Goal: Information Seeking & Learning: Understand process/instructions

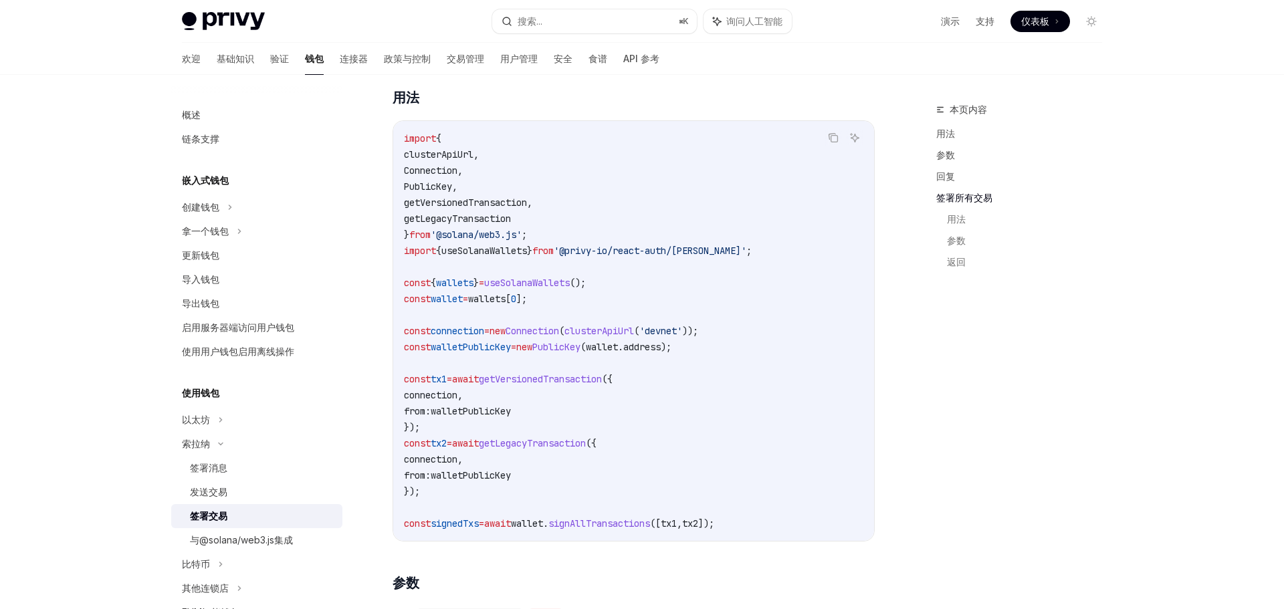
scroll to position [1615, 0]
click at [621, 322] on code "import { clusterApiUrl , Connection , PublicKey , getVersionedTransaction , get…" at bounding box center [634, 330] width 460 height 401
click at [589, 307] on code "import { clusterApiUrl , Connection , PublicKey , getVersionedTransaction , get…" at bounding box center [634, 330] width 460 height 401
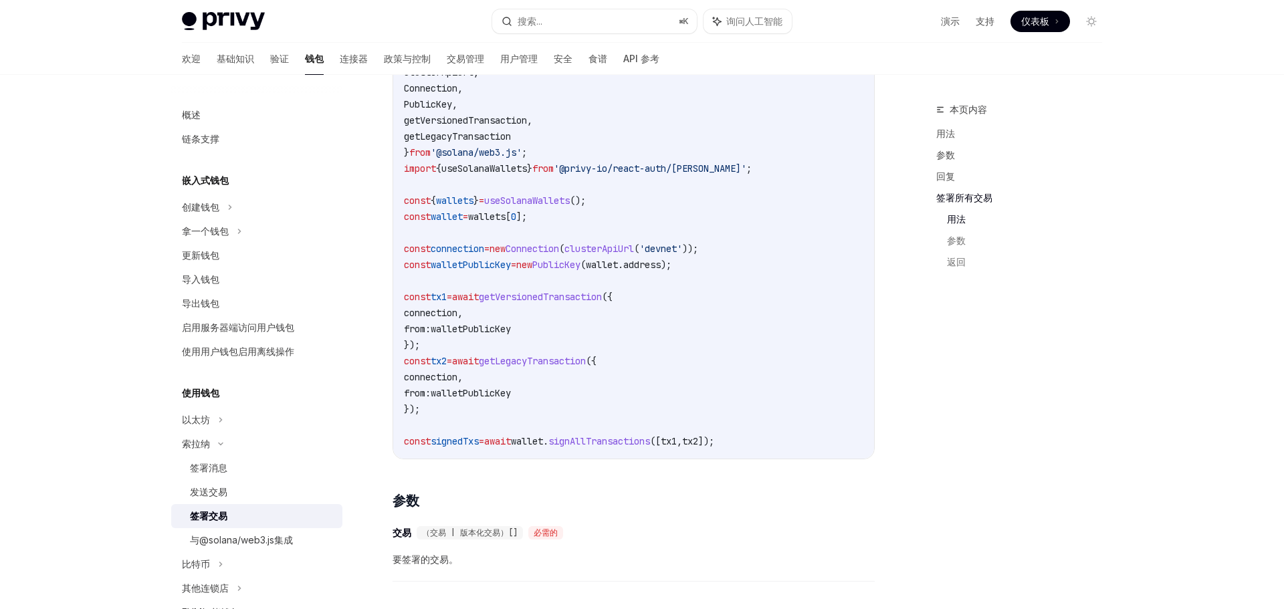
click at [595, 330] on code "import { clusterApiUrl , Connection , PublicKey , getVersionedTransaction , get…" at bounding box center [634, 248] width 460 height 401
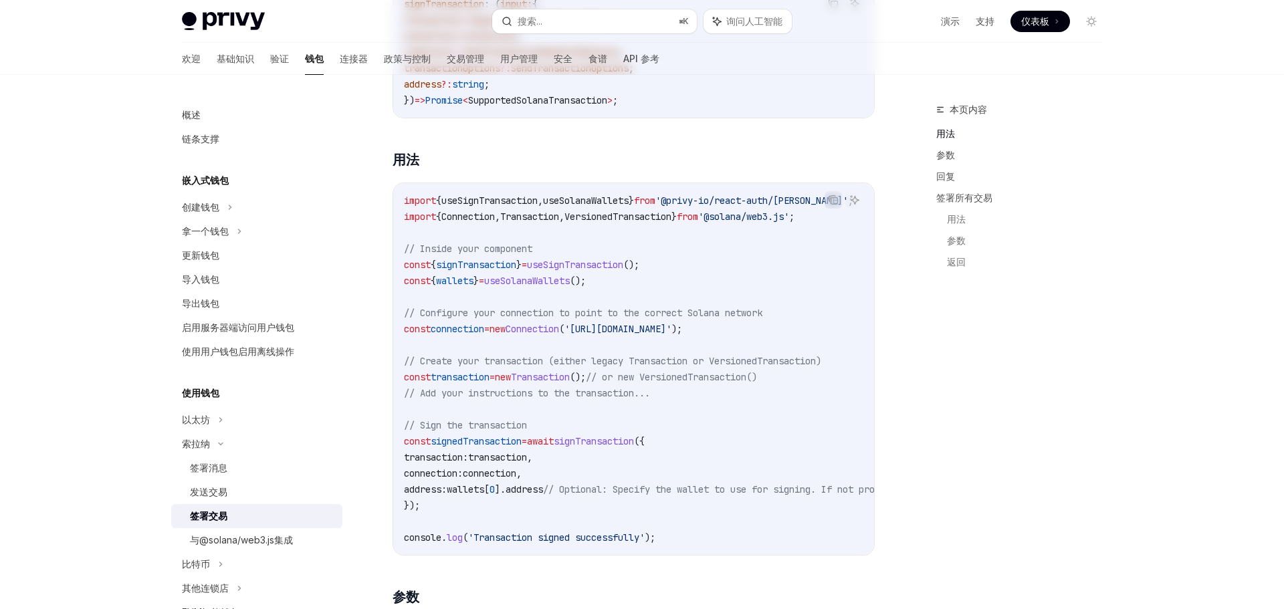
scroll to position [0, 0]
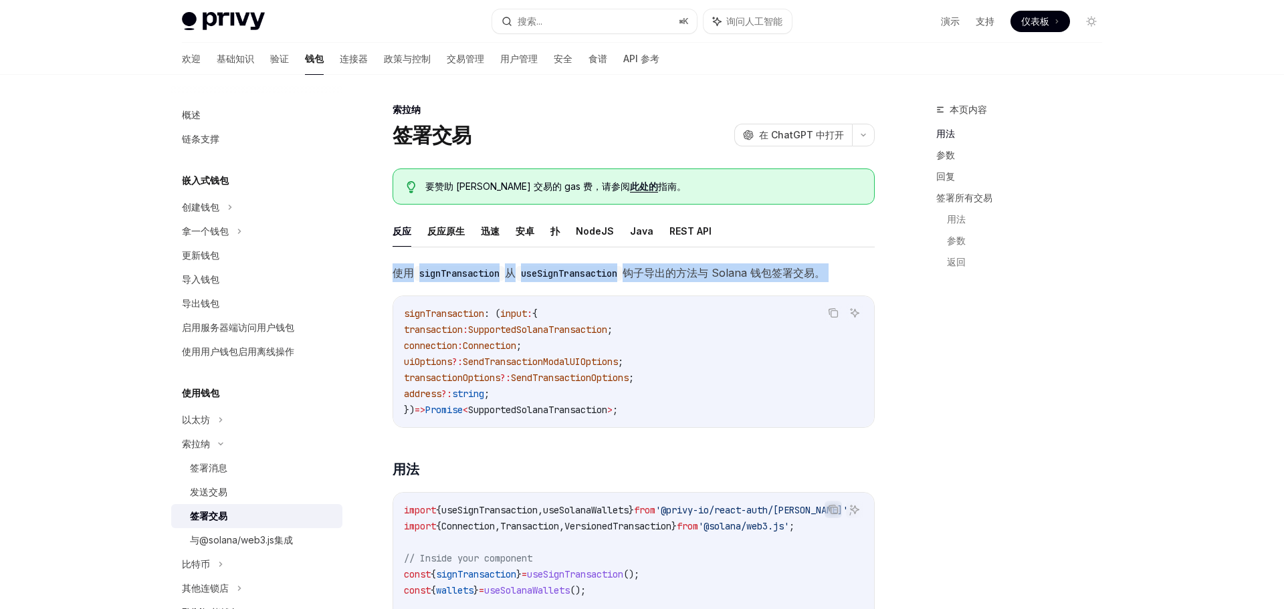
drag, startPoint x: 393, startPoint y: 272, endPoint x: 900, endPoint y: 303, distance: 508.7
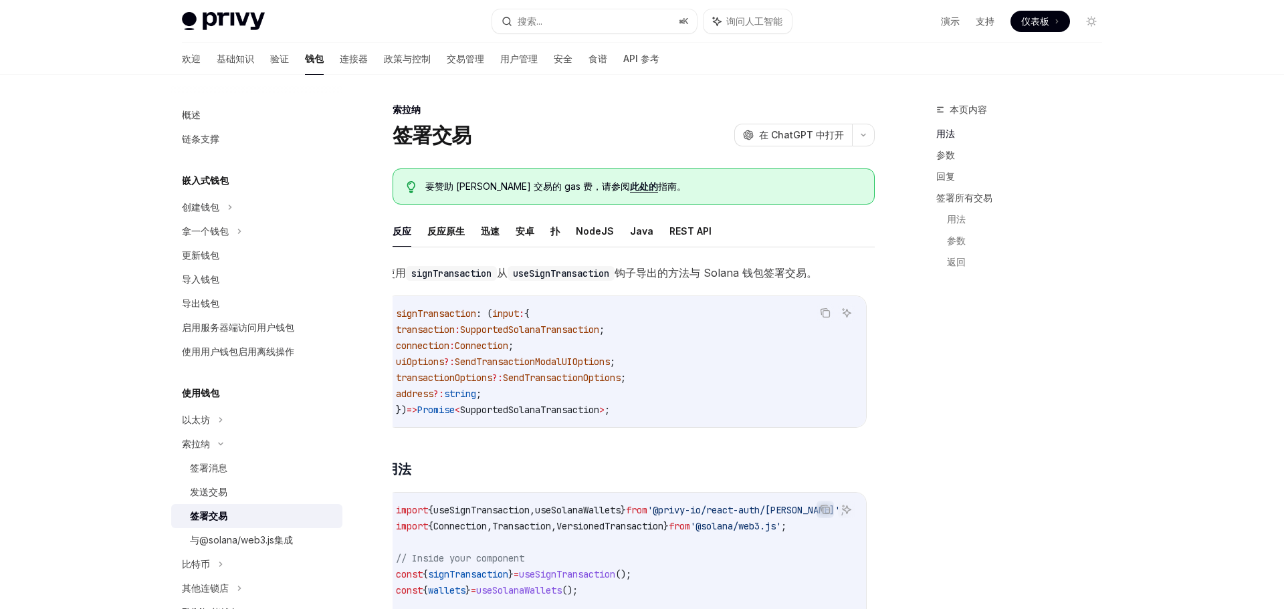
click at [711, 320] on code "signTransaction : ( input : { transaction : SupportedSolanaTransaction ; connec…" at bounding box center [626, 362] width 460 height 112
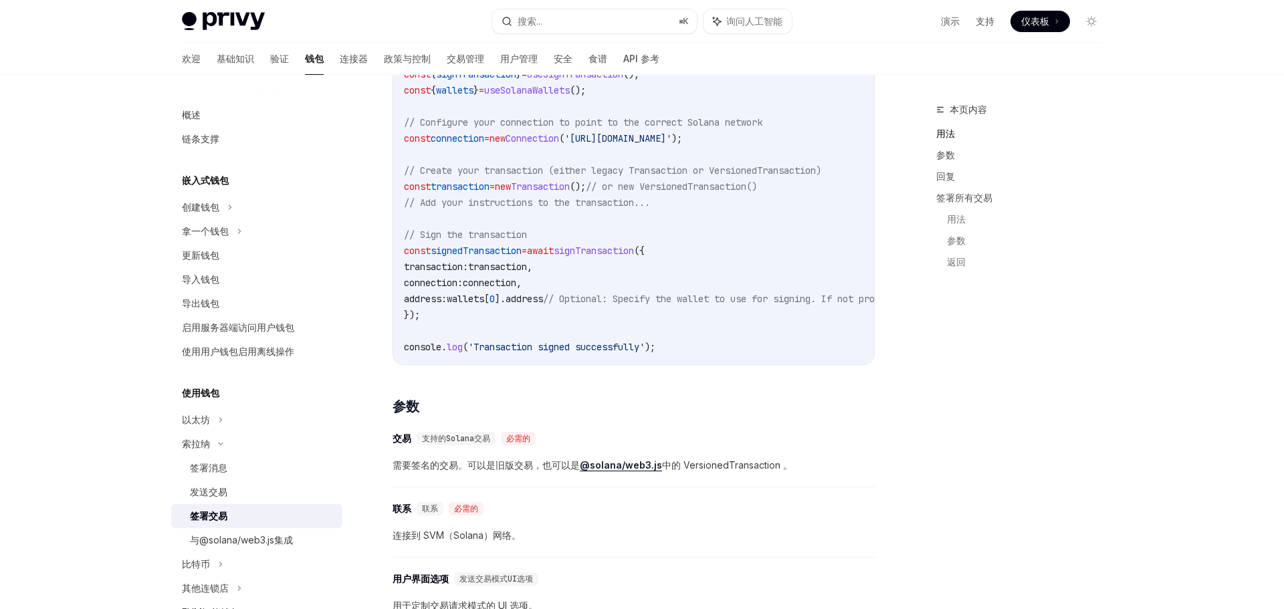
scroll to position [0, 0]
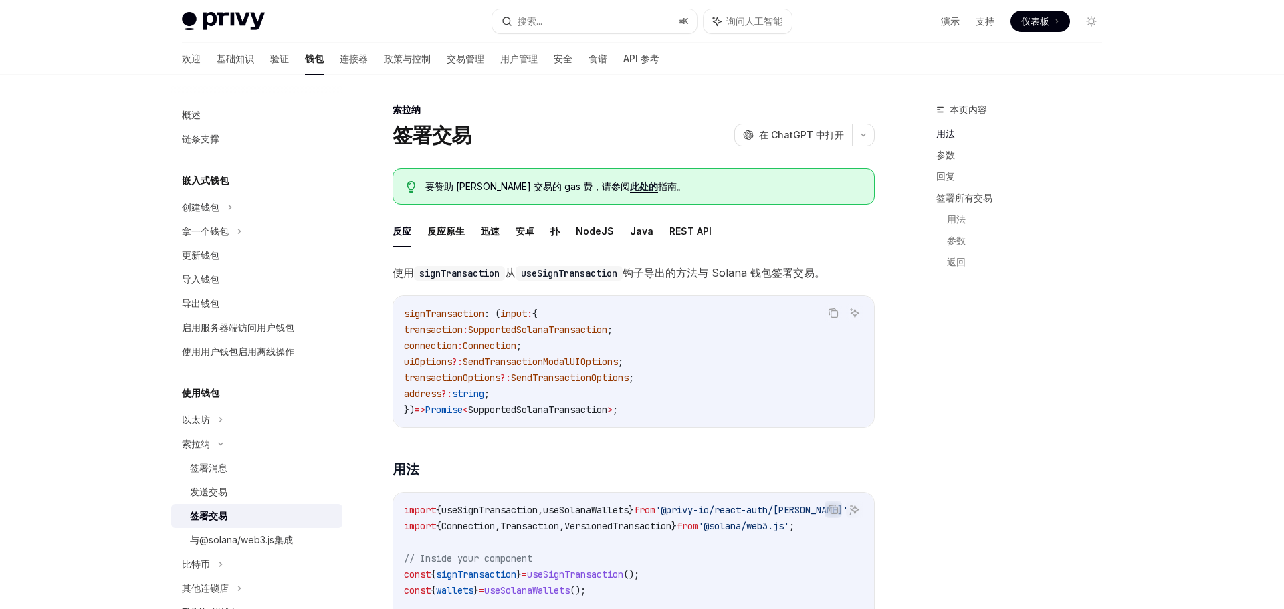
click at [565, 326] on span "SupportedSolanaTransaction" at bounding box center [537, 330] width 139 height 12
click at [549, 352] on code "signTransaction : ( input : { transaction : SupportedSolanaTransaction ; connec…" at bounding box center [634, 362] width 460 height 112
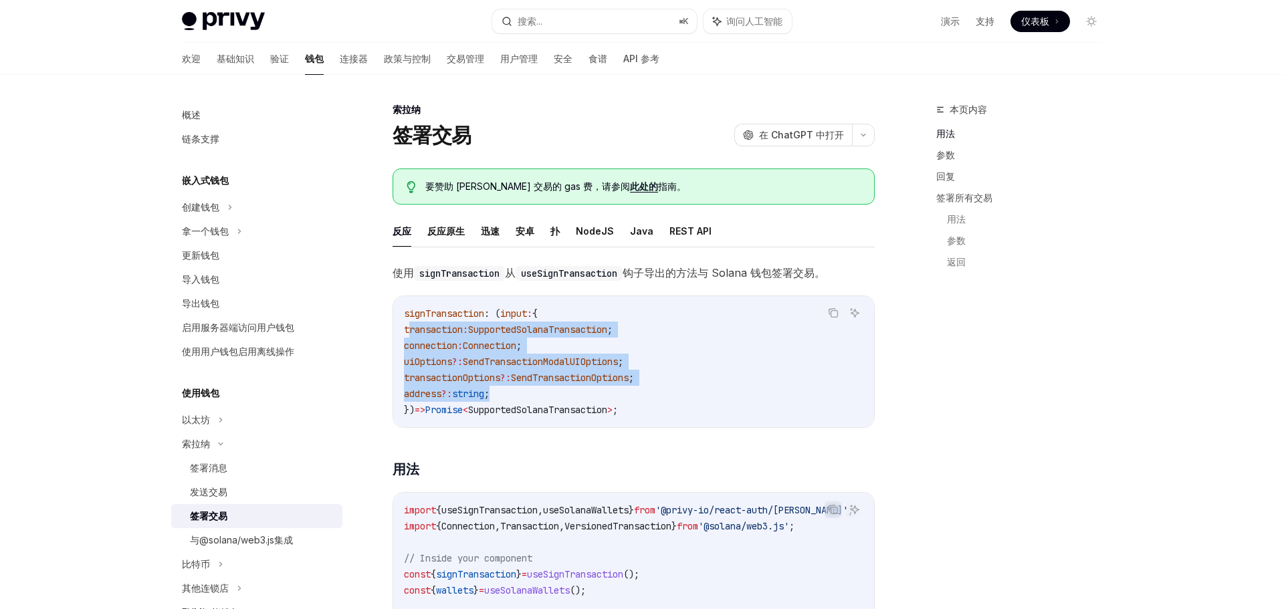
drag, startPoint x: 529, startPoint y: 396, endPoint x: 411, endPoint y: 330, distance: 135.4
click at [411, 330] on code "signTransaction : ( input : { transaction : SupportedSolanaTransaction ; connec…" at bounding box center [634, 362] width 460 height 112
click at [411, 330] on span "transaction" at bounding box center [433, 330] width 59 height 12
